Goal: Navigation & Orientation: Understand site structure

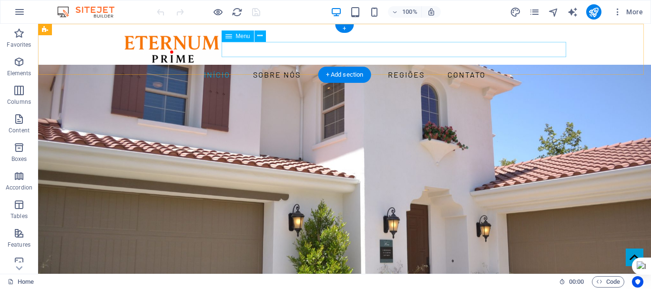
click at [328, 67] on nav "Início Sobre nós Serviços Regiões Contato" at bounding box center [345, 74] width 450 height 15
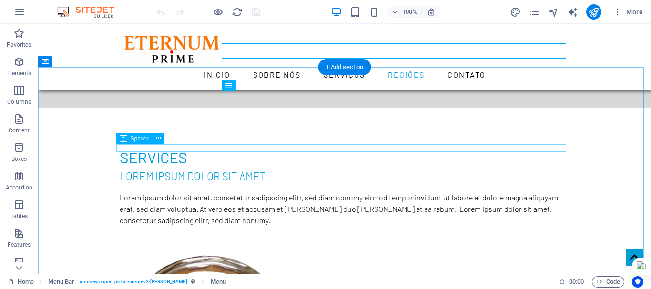
scroll to position [954, 0]
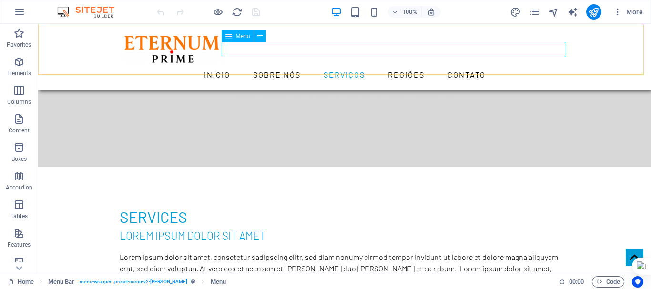
click at [449, 67] on nav "Início Sobre nós Serviços Regiões Contato" at bounding box center [345, 74] width 450 height 15
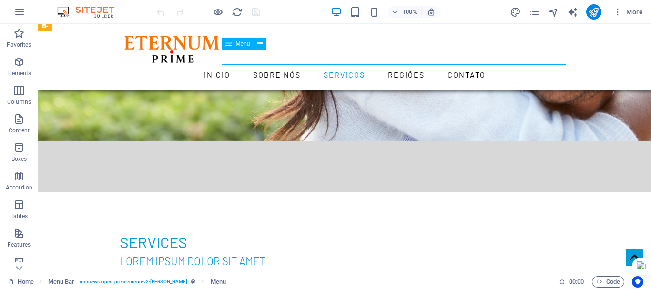
scroll to position [946, 0]
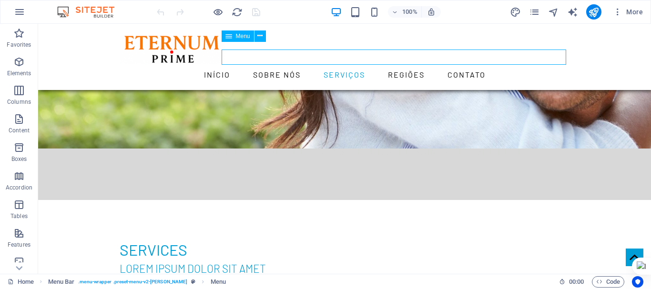
click at [449, 67] on nav "Início Sobre nós Serviços Regiões Contato" at bounding box center [345, 74] width 450 height 15
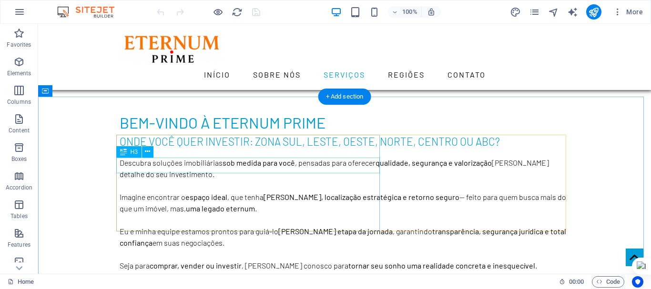
scroll to position [565, 0]
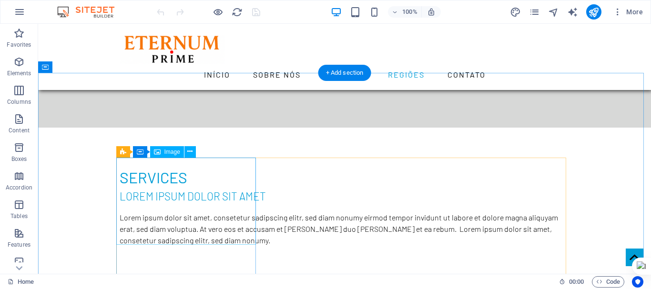
scroll to position [1041, 0]
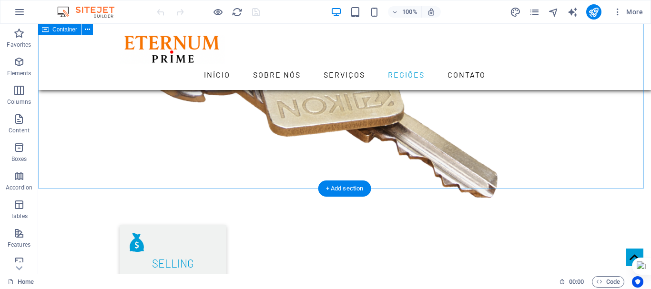
scroll to position [1423, 0]
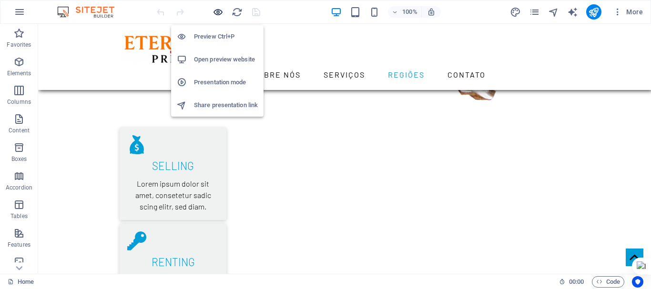
click at [216, 12] on icon "button" at bounding box center [218, 12] width 11 height 11
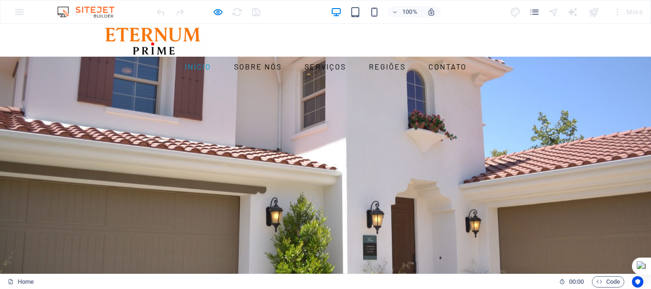
scroll to position [0, 0]
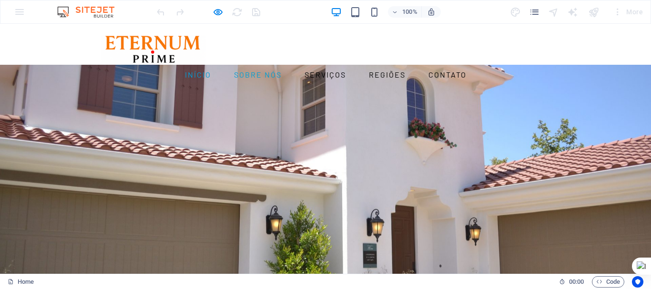
click at [286, 67] on link "Sobre nós" at bounding box center [257, 74] width 55 height 15
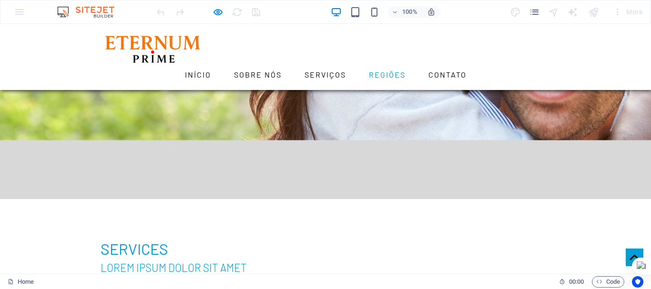
scroll to position [995, 0]
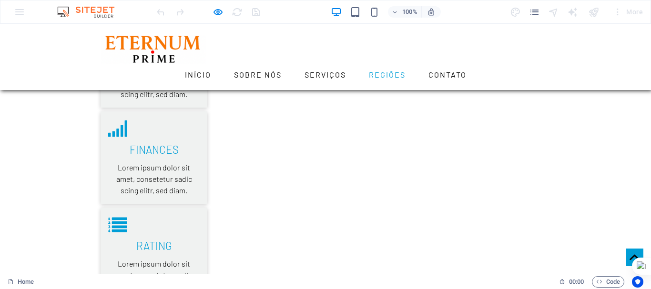
scroll to position [1615, 0]
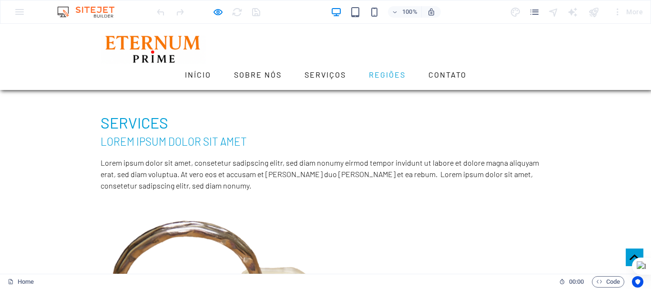
scroll to position [1039, 0]
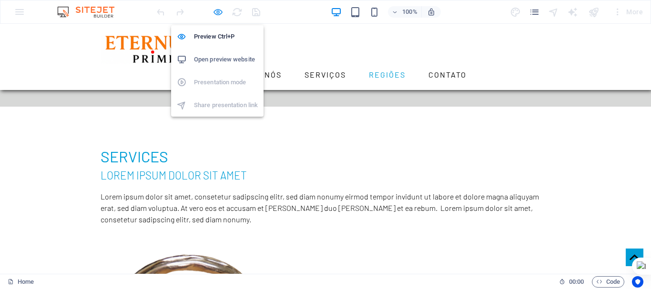
click at [217, 12] on icon "button" at bounding box center [218, 12] width 11 height 11
